Goal: Task Accomplishment & Management: Complete application form

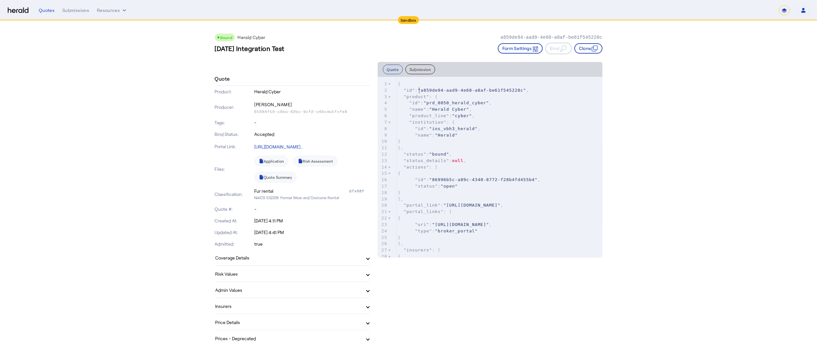
type textarea "*"
click at [425, 88] on span ""a859de94-aad9-4e60-a8af-be61f545228c"" at bounding box center [472, 90] width 108 height 5
click at [428, 88] on span ""a859de94-aad9-4e60-a8af-be61f545228c"" at bounding box center [472, 90] width 108 height 5
type textarea "**********"
drag, startPoint x: 428, startPoint y: 88, endPoint x: 521, endPoint y: 91, distance: 93.5
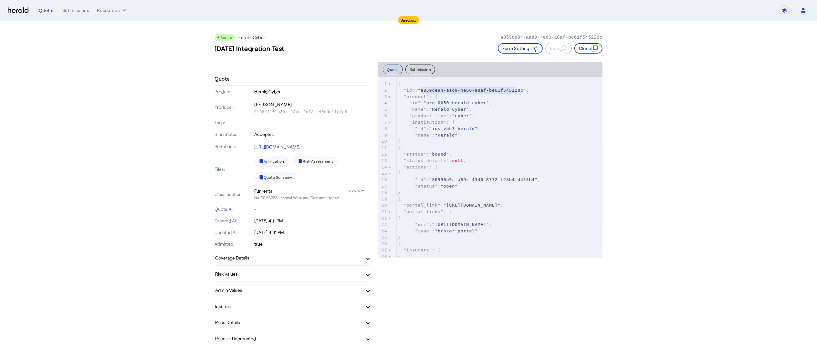
click at [521, 91] on span ""a859de94-aad9-4e60-a8af-be61f545228c"" at bounding box center [472, 90] width 108 height 5
click at [107, 10] on button "Resources" at bounding box center [112, 10] width 31 height 6
click at [112, 23] on span "Herald Request Builder" at bounding box center [131, 24] width 58 height 6
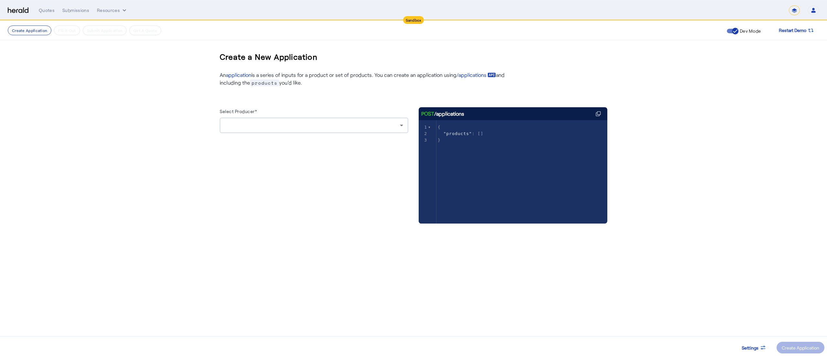
click at [273, 121] on div at bounding box center [314, 126] width 178 height 16
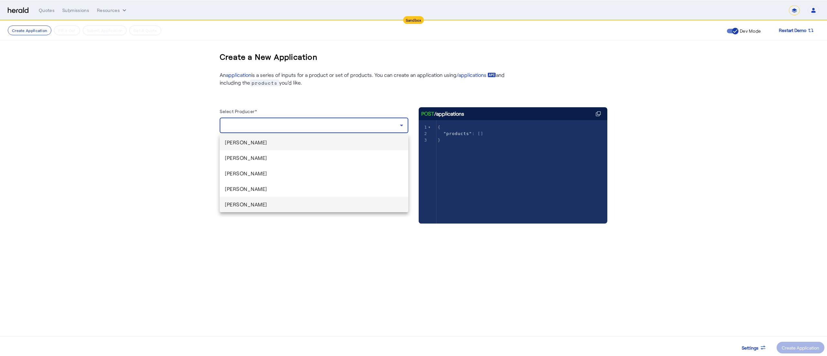
click at [267, 203] on span "Sayanta Paul" at bounding box center [314, 205] width 178 height 8
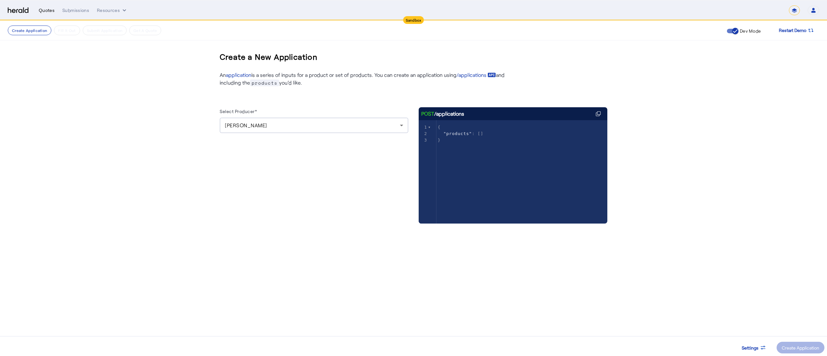
click at [47, 12] on div "Quotes" at bounding box center [47, 10] width 16 height 6
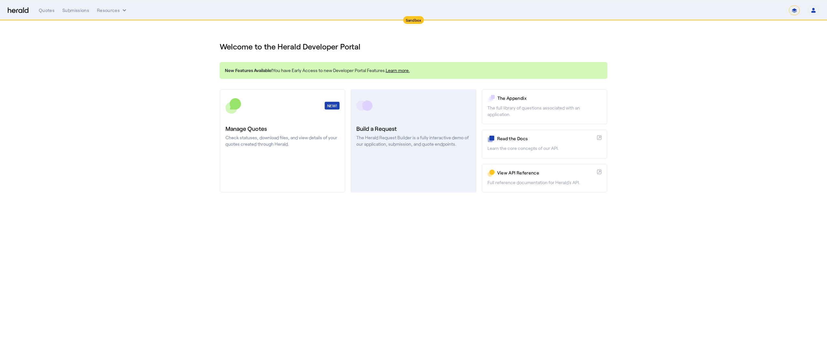
click at [372, 113] on link "Build a Request The Herald Request Builder is a fully interactive demo of our a…" at bounding box center [414, 140] width 126 height 103
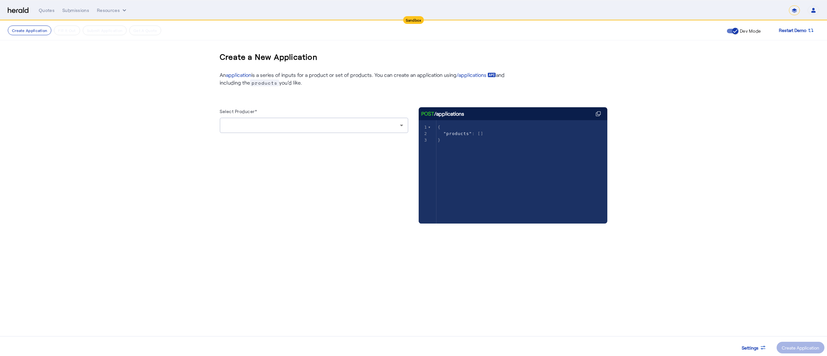
click at [325, 132] on div at bounding box center [314, 126] width 178 height 16
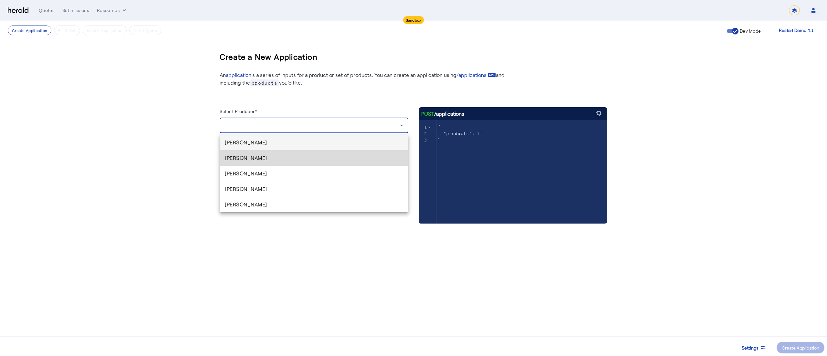
click at [297, 156] on span "[PERSON_NAME]" at bounding box center [314, 158] width 178 height 8
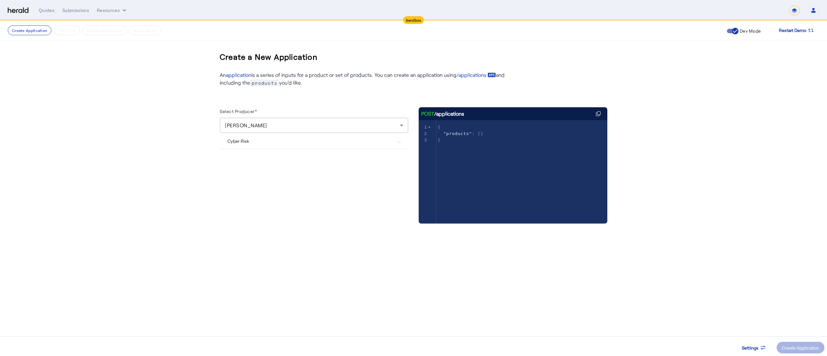
click at [286, 137] on mat-expansion-panel-header "Cyber Risk" at bounding box center [314, 141] width 189 height 16
click at [808, 345] on div "Create Application" at bounding box center [800, 348] width 37 height 7
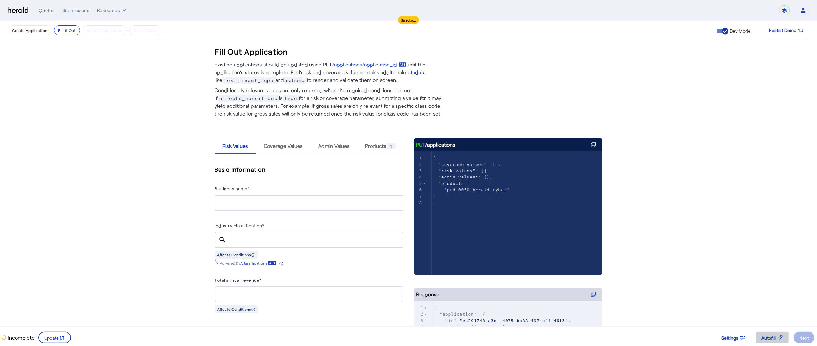
click at [768, 340] on span "Autofill" at bounding box center [769, 338] width 14 height 7
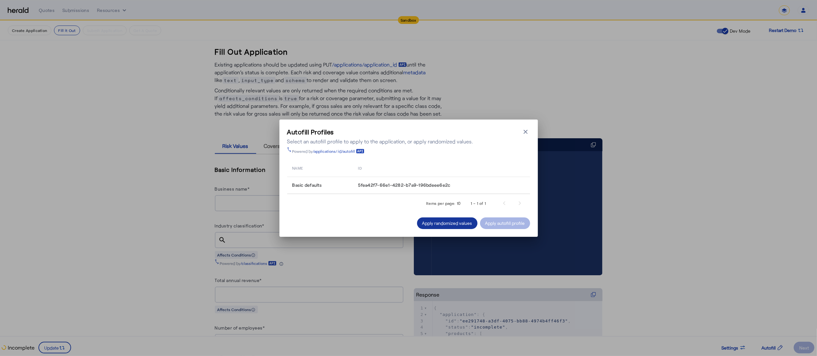
click at [442, 225] on div "Apply randomized values" at bounding box center [447, 223] width 50 height 7
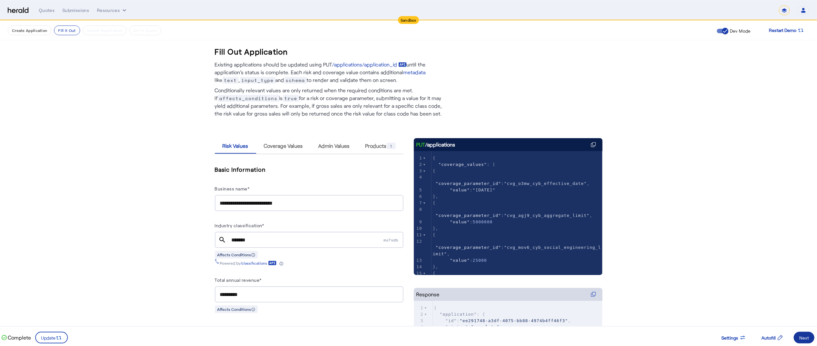
click at [805, 336] on div "Next" at bounding box center [805, 338] width 10 height 7
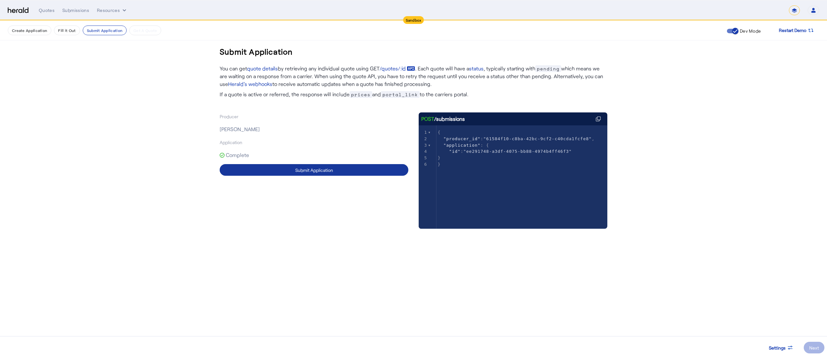
click at [352, 172] on span at bounding box center [314, 170] width 189 height 16
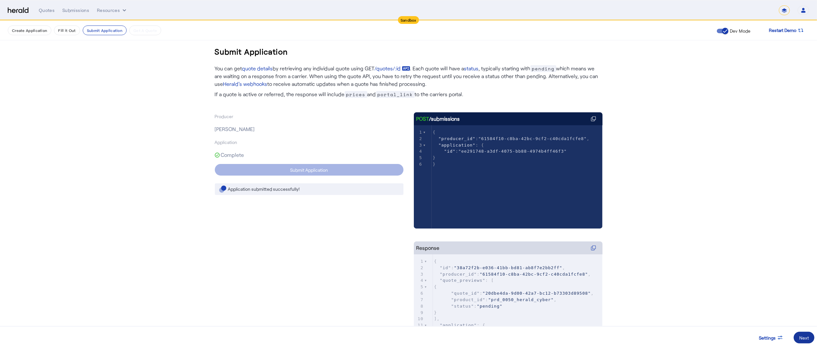
click at [807, 336] on div "Next" at bounding box center [805, 338] width 10 height 7
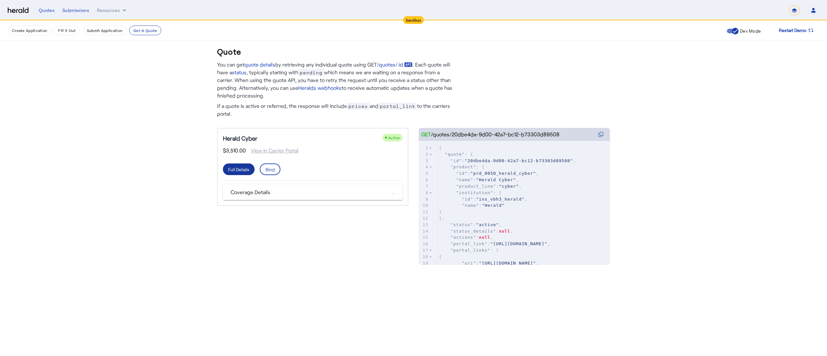
click at [246, 170] on div "Full Details" at bounding box center [238, 169] width 21 height 7
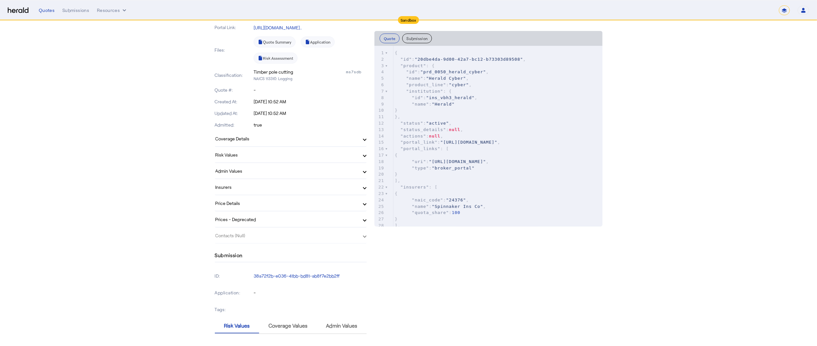
scroll to position [78, 0]
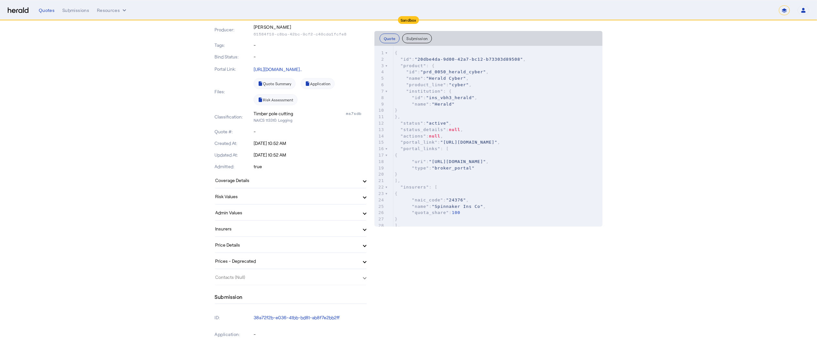
click at [302, 176] on mat-expansion-panel-header "Coverage Details" at bounding box center [291, 181] width 152 height 16
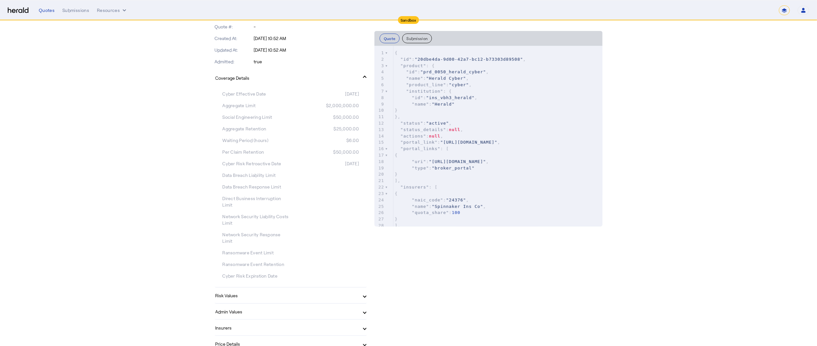
scroll to position [280, 0]
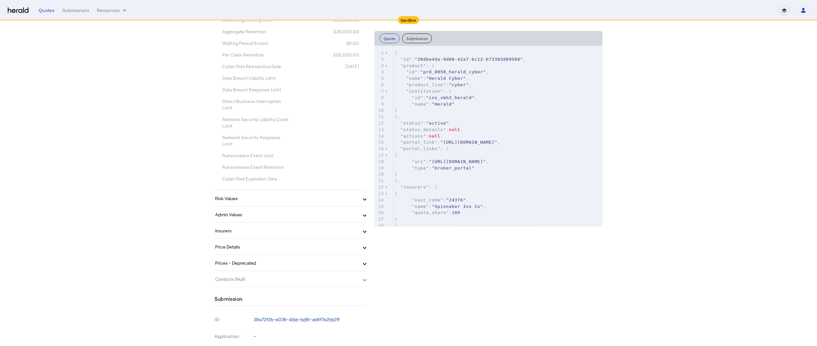
click at [310, 202] on mat-expansion-panel-header "Risk Values" at bounding box center [291, 199] width 152 height 16
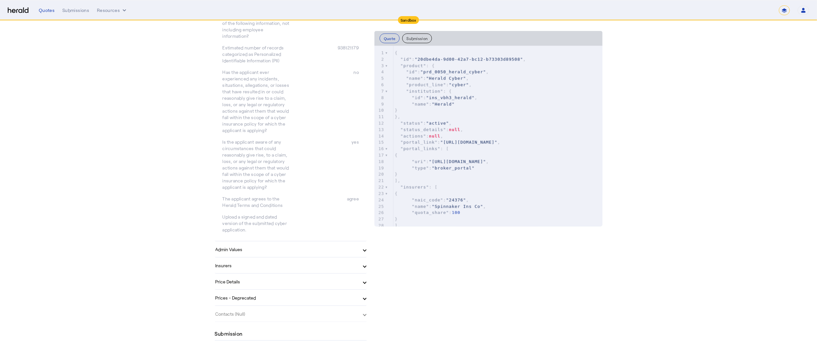
scroll to position [666, 0]
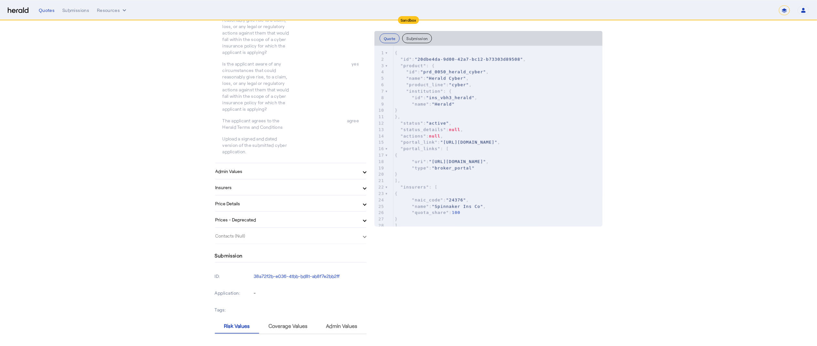
click at [305, 175] on mat-expansion-panel-header "Admin Values" at bounding box center [291, 172] width 152 height 16
click at [311, 220] on mat-expansion-panel-header "Insurers" at bounding box center [291, 228] width 152 height 16
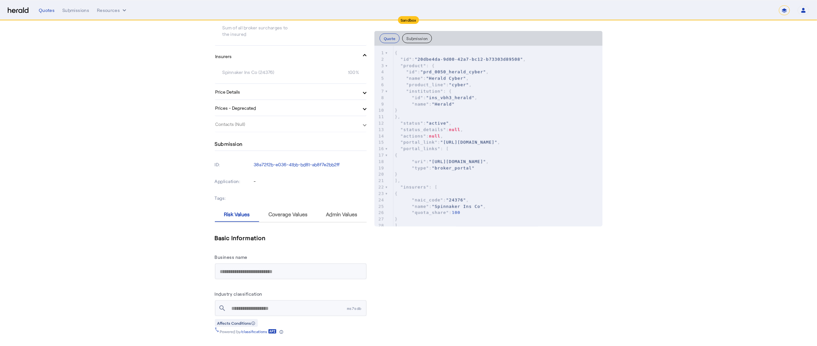
scroll to position [842, 0]
click at [312, 92] on mat-expansion-panel-header "Price Details" at bounding box center [291, 89] width 152 height 16
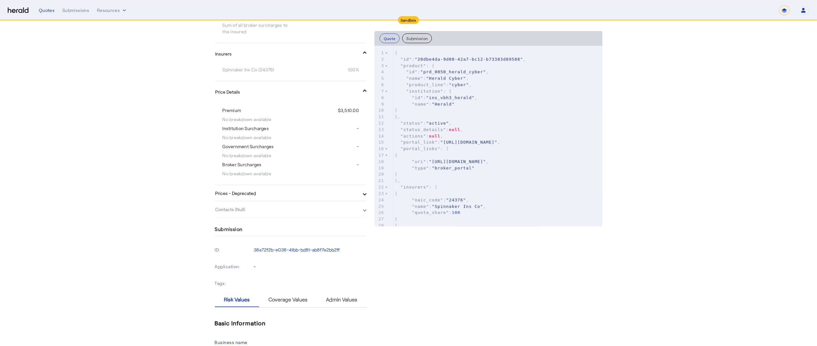
click at [299, 194] on mat-panel-title "Prices - Deprecated" at bounding box center [287, 193] width 143 height 7
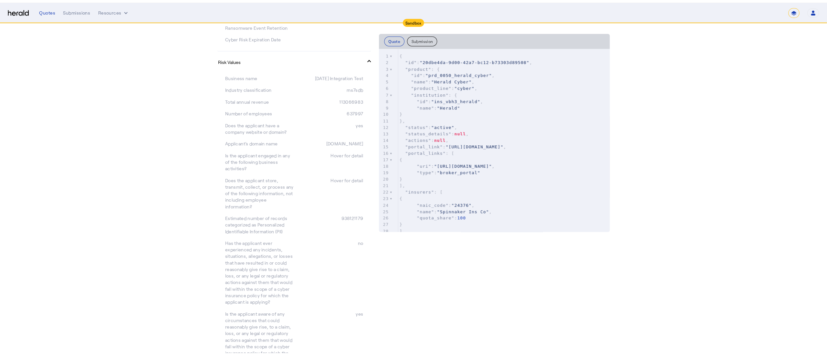
scroll to position [0, 0]
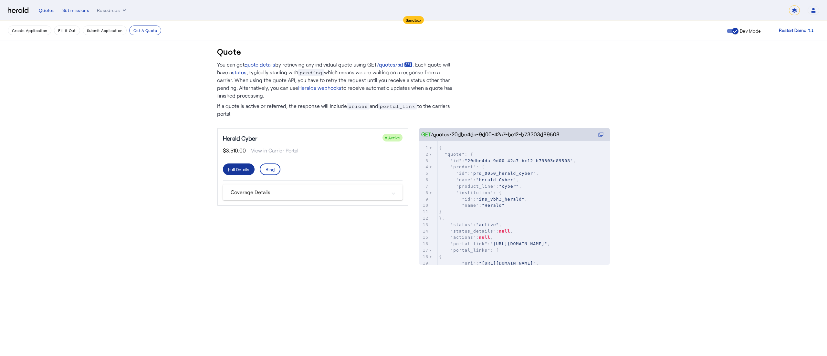
click at [233, 169] on div "Full Details" at bounding box center [238, 169] width 21 height 7
